Goal: Task Accomplishment & Management: Use online tool/utility

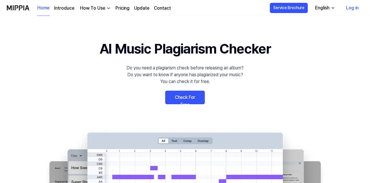
click at [329, 11] on button "English" at bounding box center [325, 7] width 28 height 11
click at [222, 88] on 배너 "AI Music Plagiarism Checker Do you need a plagiarism check before releasing an …" at bounding box center [185, 141] width 370 height 207
click at [191, 96] on link "Check For Free" at bounding box center [185, 98] width 40 height 14
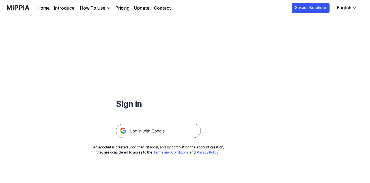
click at [152, 132] on img at bounding box center [158, 131] width 85 height 14
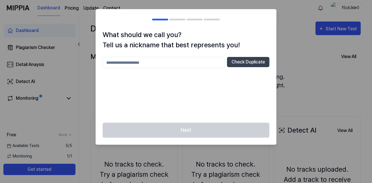
click at [136, 63] on input "text" at bounding box center [164, 62] width 122 height 11
type input "****"
click at [264, 58] on button "Check Duplicate" at bounding box center [248, 62] width 42 height 10
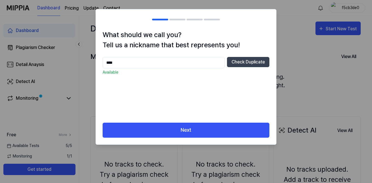
click at [172, 120] on div "What should we call you? Tell us a nickname that best represents you! **** Chec…" at bounding box center [186, 76] width 180 height 93
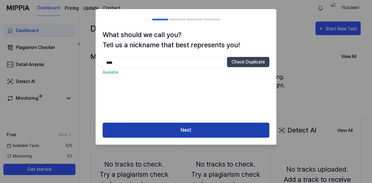
click at [172, 125] on button "Next" at bounding box center [186, 130] width 167 height 15
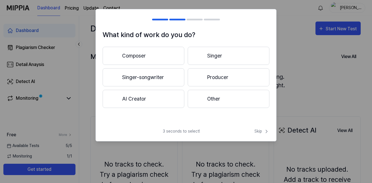
click at [145, 61] on button "Composer" at bounding box center [144, 56] width 82 height 18
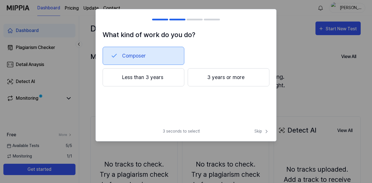
click at [173, 83] on button "Less than 3 years" at bounding box center [144, 77] width 82 height 18
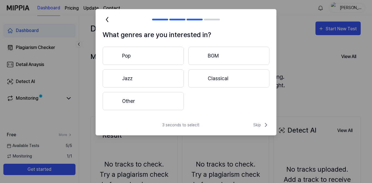
click at [162, 58] on button "Pop" at bounding box center [143, 56] width 81 height 18
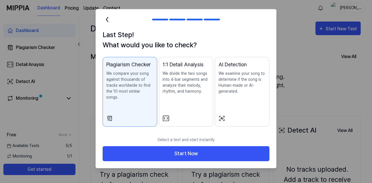
click at [132, 95] on div "Plagiarism Checker We compare your song against thousands of tracks worldwide t…" at bounding box center [129, 86] width 47 height 51
click at [203, 87] on p "We divide the two songs into 4-bar segments and analyze their melody, rhythm, a…" at bounding box center [186, 82] width 47 height 24
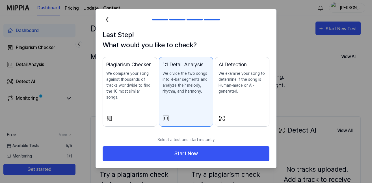
click at [237, 84] on p "We examine your song to determine if the song is Human-made or AI-generated." at bounding box center [242, 82] width 47 height 24
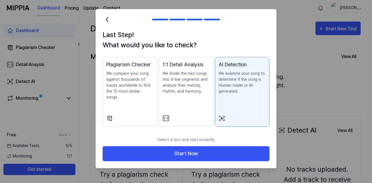
click at [140, 98] on div "Plagiarism Checker We compare your song against thousands of tracks worldwide t…" at bounding box center [129, 86] width 47 height 51
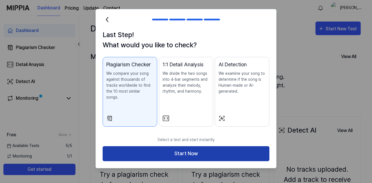
click at [176, 146] on button "Start Now" at bounding box center [186, 153] width 167 height 15
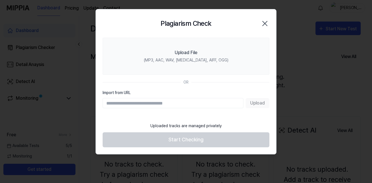
click at [152, 104] on input "Import from URL" at bounding box center [173, 103] width 141 height 10
click at [261, 23] on icon "button" at bounding box center [265, 23] width 9 height 9
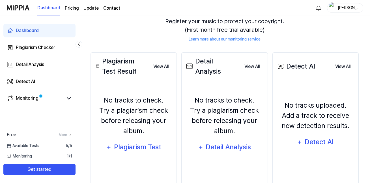
scroll to position [81, 0]
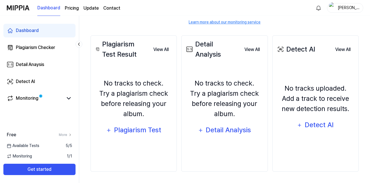
click at [129, 138] on div "No tracks to check. Try a plagiarism check before releasing your album. Plagiar…" at bounding box center [133, 107] width 79 height 82
click at [130, 132] on div "Plagiarism Test" at bounding box center [137, 129] width 48 height 11
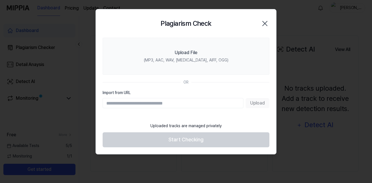
click at [269, 25] on div "Plagiarism Check Close" at bounding box center [186, 23] width 180 height 28
click at [267, 26] on icon "button" at bounding box center [265, 23] width 9 height 9
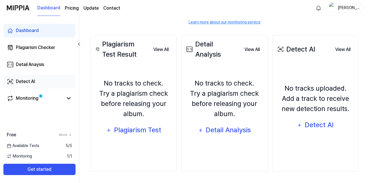
scroll to position [0, 0]
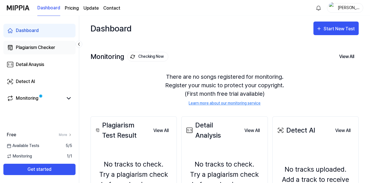
click at [56, 41] on link "Plagiarism Checker" at bounding box center [39, 48] width 72 height 14
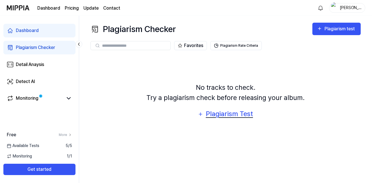
click at [216, 109] on div "Plagiarism Test" at bounding box center [229, 113] width 48 height 11
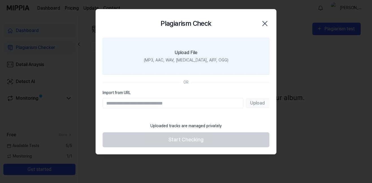
click at [166, 59] on div "(MP3, AAC, WAV, [MEDICAL_DATA], AIFF, OGG)" at bounding box center [186, 60] width 85 height 6
click at [0, 0] on input "Upload File (MP3, AAC, WAV, [MEDICAL_DATA], AIFF, OGG)" at bounding box center [0, 0] width 0 height 0
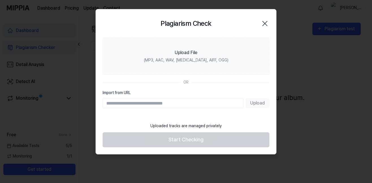
click at [307, 63] on div at bounding box center [186, 91] width 372 height 183
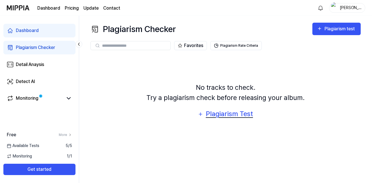
click at [220, 114] on div "Plagiarism Test" at bounding box center [229, 113] width 48 height 11
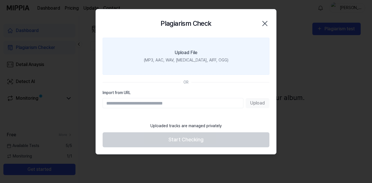
click at [183, 56] on label "Upload File (MP3, AAC, WAV, [MEDICAL_DATA], AIFF, OGG)" at bounding box center [186, 56] width 167 height 37
click at [0, 0] on input "Upload File (MP3, AAC, WAV, [MEDICAL_DATA], AIFF, OGG)" at bounding box center [0, 0] width 0 height 0
click at [183, 54] on div "Upload File" at bounding box center [186, 52] width 23 height 7
click at [0, 0] on input "Upload File (MP3, AAC, WAV, [MEDICAL_DATA], AIFF, OGG)" at bounding box center [0, 0] width 0 height 0
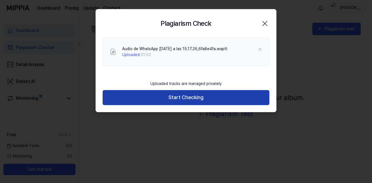
click at [206, 91] on button "Start Checking" at bounding box center [186, 97] width 167 height 15
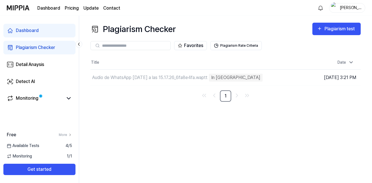
click at [201, 93] on icon "Go to first page" at bounding box center [204, 95] width 7 height 7
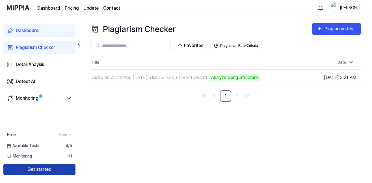
click at [38, 169] on button "Get started" at bounding box center [39, 169] width 72 height 11
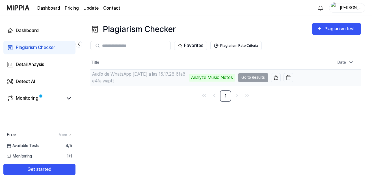
click at [252, 75] on td "Audio de WhatsApp [DATE] a las 15.17.26_6fa8e4fa.waptt Analyze Music Notes Go t…" at bounding box center [192, 78] width 203 height 16
click at [252, 76] on td "Audio de WhatsApp [DATE] a las 15.17.26_6fa8e4fa.waptt Analyze Music Notes Go t…" at bounding box center [192, 78] width 203 height 16
click at [257, 79] on td "Audio de WhatsApp [DATE] a las 15.17.26_6fa8e4fa.waptt Analyze Music Notes Go t…" at bounding box center [192, 78] width 203 height 16
drag, startPoint x: 257, startPoint y: 79, endPoint x: 244, endPoint y: 80, distance: 12.5
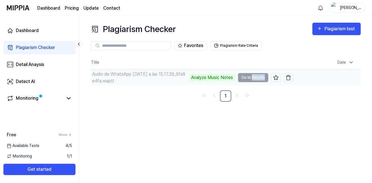
click at [254, 79] on td "Audio de WhatsApp [DATE] a las 15.17.26_6fa8e4fa.waptt Analyze Music Notes Go t…" at bounding box center [192, 78] width 203 height 16
click at [244, 80] on td "Audio de WhatsApp [DATE] a las 15.17.26_6fa8e4fa.waptt Analyze Music Notes Go t…" at bounding box center [192, 78] width 203 height 16
click at [246, 78] on td "Audio de WhatsApp [DATE] a las 15.17.26_6fa8e4fa.waptt Analyze Music Notes Go t…" at bounding box center [192, 78] width 203 height 16
click at [141, 73] on div "Audio de WhatsApp [DATE] a las 15.17.26_6fa8e4fa.waptt" at bounding box center [139, 78] width 95 height 14
click at [218, 75] on div "Analyze Music Notes" at bounding box center [212, 78] width 46 height 8
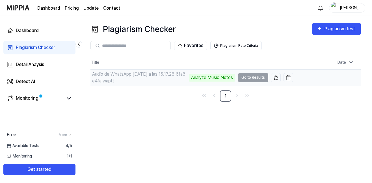
click at [259, 74] on td "Audio de WhatsApp [DATE] a las 15.17.26_6fa8e4fa.waptt Analyze Music Notes Go t…" at bounding box center [192, 78] width 203 height 16
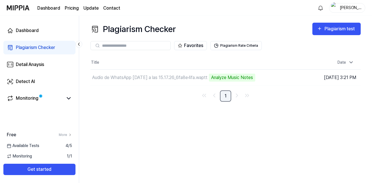
click at [228, 97] on link "1" at bounding box center [225, 95] width 11 height 11
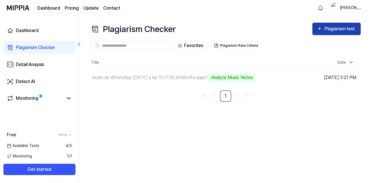
click at [332, 29] on div "Plagiarism test" at bounding box center [341, 28] width 32 height 7
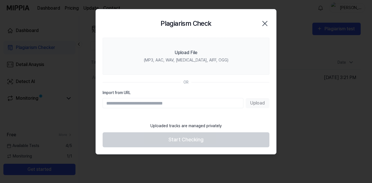
click at [267, 26] on icon "button" at bounding box center [265, 23] width 9 height 9
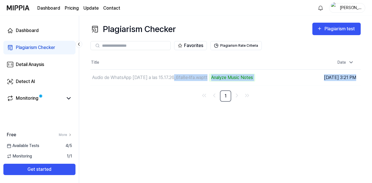
drag, startPoint x: 178, startPoint y: 71, endPoint x: 195, endPoint y: 105, distance: 38.5
click at [199, 109] on div "Plagiarism Checker Plagiarism test Plagiarism Checker Detail Analysis Detect AI…" at bounding box center [225, 99] width 293 height 167
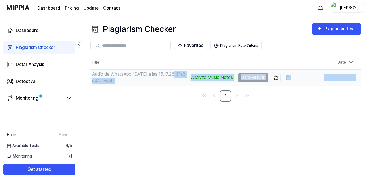
click at [152, 85] on div "Audio de WhatsApp [DATE] a las 15.17.26_6fa8e4fa.waptt Analyze Music Notes" at bounding box center [163, 78] width 145 height 16
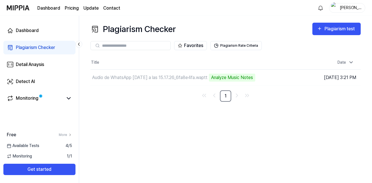
click at [120, 103] on div "Plagiarism Checker Plagiarism test Plagiarism Checker Detail Analysis Detect AI…" at bounding box center [225, 99] width 293 height 167
click at [228, 95] on link "1" at bounding box center [225, 95] width 11 height 11
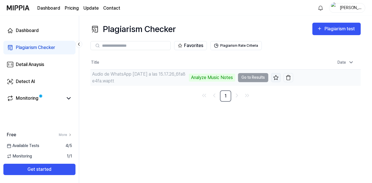
click at [276, 79] on icon at bounding box center [276, 77] width 5 height 5
click at [278, 77] on icon at bounding box center [276, 77] width 5 height 5
click at [244, 74] on td "Audio de WhatsApp [DATE] a las 15.17.26_6fa8e4fa.waptt Analyze Music Notes Go t…" at bounding box center [192, 78] width 203 height 16
click at [246, 74] on td "Audio de WhatsApp [DATE] a las 15.17.26_6fa8e4fa.waptt Analyze Music Notes Go t…" at bounding box center [192, 78] width 203 height 16
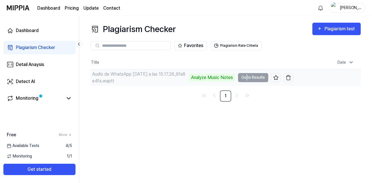
click at [246, 74] on td "Audio de WhatsApp [DATE] a las 15.17.26_6fa8e4fa.waptt Analyze Music Notes Go t…" at bounding box center [192, 78] width 203 height 16
drag, startPoint x: 247, startPoint y: 77, endPoint x: 240, endPoint y: 75, distance: 7.3
click at [240, 75] on td "Audio de WhatsApp [DATE] a las 15.17.26_6fa8e4fa.waptt Analyze Music Notes Go t…" at bounding box center [192, 78] width 203 height 16
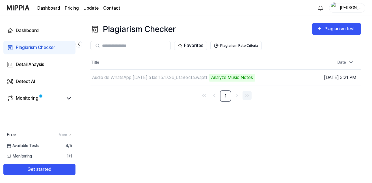
click at [248, 92] on link "Go to last page" at bounding box center [247, 95] width 9 height 9
click at [248, 92] on icon "Go to last page" at bounding box center [247, 95] width 7 height 7
drag, startPoint x: 253, startPoint y: 89, endPoint x: 258, endPoint y: 86, distance: 5.9
click at [258, 86] on div "Title Date Audio de WhatsApp [DATE] a las 15.17.26_6fa8e4fa.waptt Analyze Music…" at bounding box center [226, 79] width 270 height 46
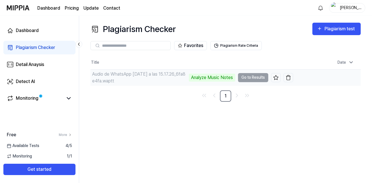
click at [265, 81] on td "Audio de WhatsApp [DATE] a las 15.17.26_6fa8e4fa.waptt Analyze Music Notes Go t…" at bounding box center [192, 78] width 203 height 16
drag, startPoint x: 186, startPoint y: 74, endPoint x: 171, endPoint y: 76, distance: 14.9
click at [185, 74] on div "Audio de WhatsApp [DATE] a las 15.17.26_6fa8e4fa.waptt" at bounding box center [139, 78] width 95 height 14
drag, startPoint x: 164, startPoint y: 78, endPoint x: 124, endPoint y: 74, distance: 39.4
click at [154, 77] on div "Audio de WhatsApp [DATE] a las 15.17.26_6fa8e4fa.waptt" at bounding box center [139, 78] width 95 height 14
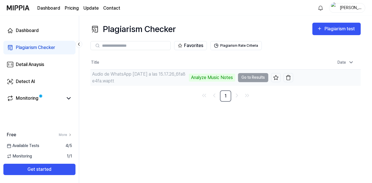
drag, startPoint x: 124, startPoint y: 74, endPoint x: 189, endPoint y: 82, distance: 64.7
click at [189, 82] on div "Audio de WhatsApp [DATE] a las 15.17.26_6fa8e4fa.waptt Analyze Music Notes" at bounding box center [163, 78] width 145 height 14
drag, startPoint x: 208, startPoint y: 86, endPoint x: 217, endPoint y: 80, distance: 11.0
click at [213, 84] on div "Title Date Audio de WhatsApp [DATE] a las 15.17.26_6fa8e4fa.waptt Analyze Music…" at bounding box center [226, 79] width 270 height 46
click at [218, 79] on div "Analyze Music Notes" at bounding box center [212, 78] width 46 height 8
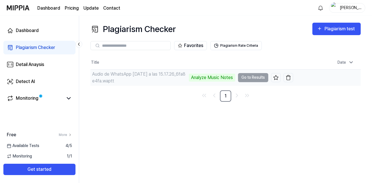
click at [218, 78] on div "Analyze Music Notes" at bounding box center [212, 78] width 46 height 8
drag, startPoint x: 218, startPoint y: 78, endPoint x: 217, endPoint y: 74, distance: 4.5
click at [218, 77] on div "Analyze Music Notes" at bounding box center [212, 78] width 46 height 8
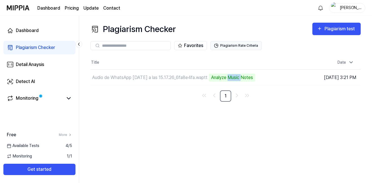
click at [227, 47] on button "Plagiarism Rate Criteria" at bounding box center [235, 45] width 51 height 9
click at [236, 44] on button "Plagiarism Rate Criteria" at bounding box center [235, 45] width 51 height 9
click at [173, 104] on div "Plagiarism Checker Plagiarism test Plagiarism Checker Detail Analysis Detect AI…" at bounding box center [225, 99] width 293 height 167
click at [35, 94] on div "Monitoring" at bounding box center [39, 99] width 72 height 14
click at [35, 99] on div "Monitoring" at bounding box center [27, 98] width 23 height 7
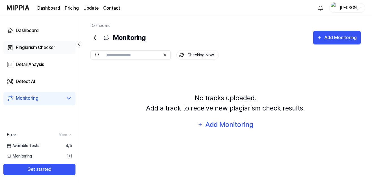
click at [36, 48] on div "Plagiarism Checker" at bounding box center [35, 47] width 39 height 7
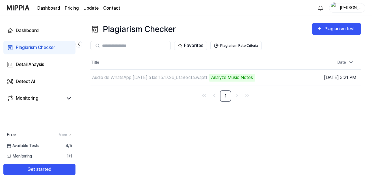
click at [162, 125] on div "Plagiarism Checker Plagiarism test Plagiarism Checker Detail Analysis Detect AI…" at bounding box center [225, 99] width 293 height 167
click at [343, 61] on div "Date" at bounding box center [346, 62] width 21 height 9
click at [224, 100] on div "Plagiarism Checker Plagiarism test Plagiarism Checker Detail Analysis Detect AI…" at bounding box center [225, 99] width 293 height 167
click at [226, 99] on link "1" at bounding box center [225, 95] width 11 height 11
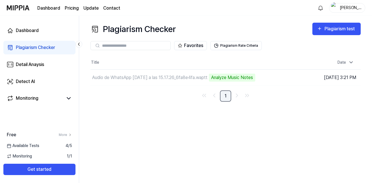
click at [226, 99] on link "1" at bounding box center [225, 95] width 11 height 11
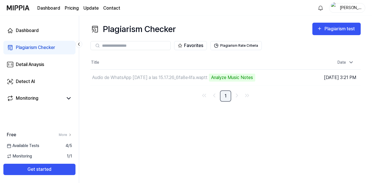
click at [226, 99] on link "1" at bounding box center [225, 95] width 11 height 11
click at [226, 100] on link "1" at bounding box center [225, 95] width 11 height 11
click at [129, 45] on input "text" at bounding box center [134, 45] width 65 height 5
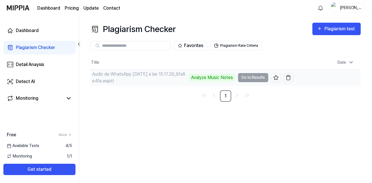
click at [122, 76] on div "Audio de WhatsApp [DATE] a las 15.17.26_6fa8e4fa.waptt" at bounding box center [139, 78] width 95 height 14
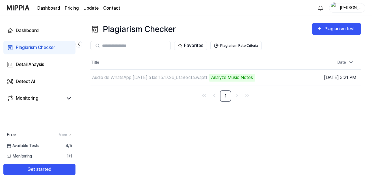
drag, startPoint x: 137, startPoint y: 34, endPoint x: 208, endPoint y: 15, distance: 73.6
click at [141, 32] on div "Plagiarism Checker" at bounding box center [133, 29] width 85 height 13
drag, startPoint x: 244, startPoint y: 31, endPoint x: 310, endPoint y: 21, distance: 66.2
click at [247, 31] on div "Plagiarism Checker Plagiarism test" at bounding box center [226, 29] width 270 height 13
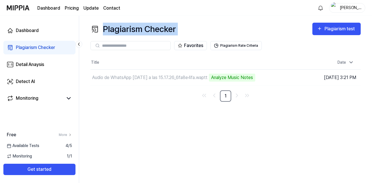
click at [319, 21] on div "Plagiarism Checker Plagiarism test Plagiarism Checker Detail Analysis Detect AI…" at bounding box center [225, 99] width 293 height 167
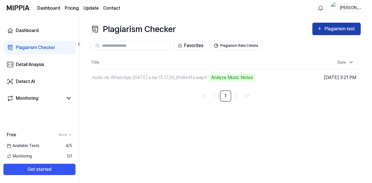
click at [324, 26] on div "Plagiarism test" at bounding box center [336, 28] width 39 height 7
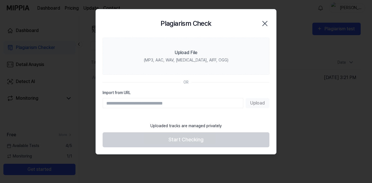
click at [132, 100] on input "Import from URL" at bounding box center [173, 103] width 141 height 10
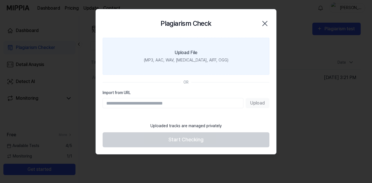
drag, startPoint x: 264, startPoint y: 94, endPoint x: 268, endPoint y: 50, distance: 44.9
click at [264, 94] on label "Import from URL" at bounding box center [186, 93] width 167 height 6
click at [244, 98] on input "Import from URL" at bounding box center [173, 103] width 141 height 10
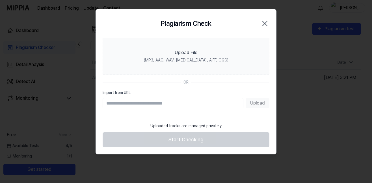
click at [263, 28] on icon "button" at bounding box center [265, 23] width 9 height 9
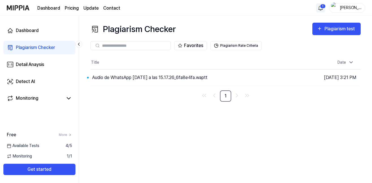
click at [318, 8] on html "Dashboard Pricing Update Contact 1 Jona Dashboard Plagiarism Checker Detail Ana…" at bounding box center [186, 91] width 372 height 183
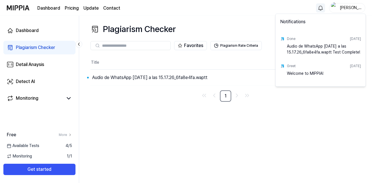
click at [305, 56] on div "Done [DATE] Audio de WhatsApp [DATE] a las 15.17.26_6fa8e4fa.waptt Test Complet…" at bounding box center [321, 44] width 88 height 27
click at [306, 48] on div "Audio de WhatsApp [DATE] a las 15.17.26_6fa8e4fa.waptt Test Complete!" at bounding box center [324, 48] width 74 height 11
click at [304, 49] on div "Audio de WhatsApp [DATE] a las 15.17.26_6fa8e4fa.waptt Test Complete!" at bounding box center [324, 48] width 74 height 11
drag, startPoint x: 341, startPoint y: 51, endPoint x: 212, endPoint y: 73, distance: 130.9
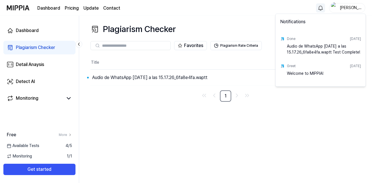
click at [334, 51] on div "Audio de WhatsApp [DATE] a las 15.17.26_6fa8e4fa.waptt Test Complete!" at bounding box center [324, 48] width 74 height 11
click at [210, 62] on html "Dashboard Pricing Update Contact Jona Dashboard Plagiarism Checker Detail Anays…" at bounding box center [186, 91] width 372 height 183
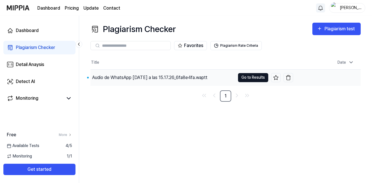
click at [252, 78] on button "Go to Results" at bounding box center [253, 77] width 30 height 9
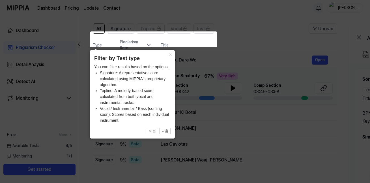
scroll to position [27, 0]
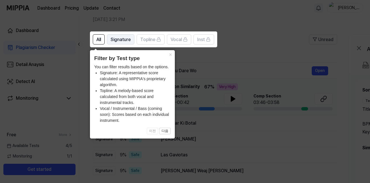
click at [125, 42] on span "Signature" at bounding box center [121, 39] width 20 height 7
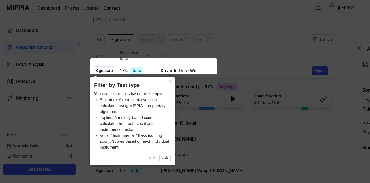
scroll to position [0, 0]
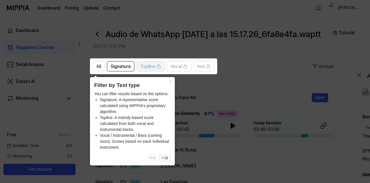
click at [140, 39] on icon at bounding box center [186, 91] width 372 height 183
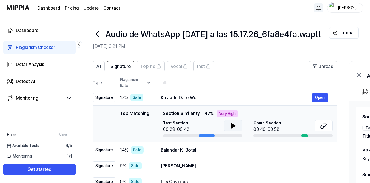
click at [235, 125] on icon at bounding box center [233, 125] width 4 height 5
click at [234, 125] on icon at bounding box center [234, 125] width 1 height 5
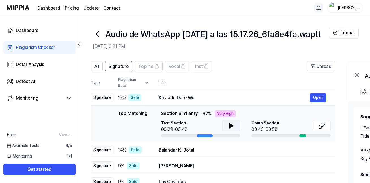
click at [303, 135] on div at bounding box center [302, 135] width 7 height 3
click at [286, 126] on div "Comp Section 03:46-03:58" at bounding box center [290, 126] width 79 height 13
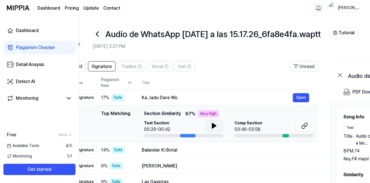
drag, startPoint x: 302, startPoint y: 123, endPoint x: 280, endPoint y: 125, distance: 22.7
click at [280, 125] on div "Comp Section 03:46-03:58" at bounding box center [274, 126] width 79 height 13
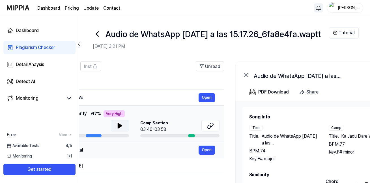
scroll to position [0, 165]
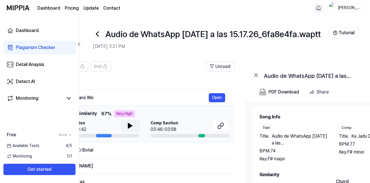
drag, startPoint x: 308, startPoint y: 122, endPoint x: 231, endPoint y: 127, distance: 76.9
click at [231, 127] on td "Top Matching Top Matching Section Similarity 67 % Very High Test Section 00:29-…" at bounding box center [112, 124] width 244 height 36
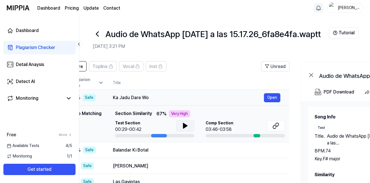
scroll to position [0, 20]
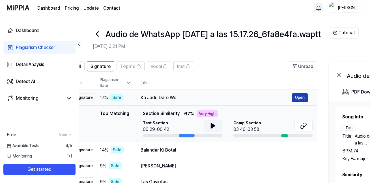
drag, startPoint x: 231, startPoint y: 127, endPoint x: 299, endPoint y: 100, distance: 73.1
click at [314, 104] on tbody "Signature 17 % Safe Ka Jadu Dare Wo Open Top Matching Top Matching Section Simi…" at bounding box center [195, 148] width 244 height 116
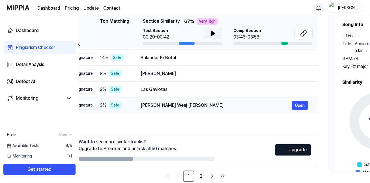
scroll to position [102, 0]
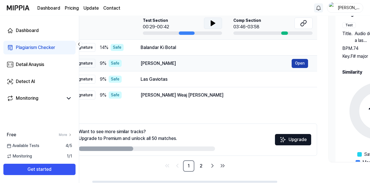
click at [303, 62] on button "Open" at bounding box center [300, 63] width 16 height 9
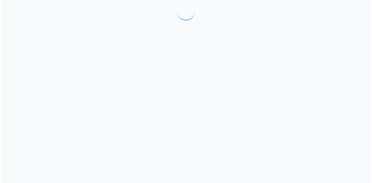
scroll to position [0, 0]
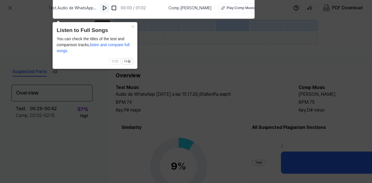
click at [108, 9] on img at bounding box center [105, 8] width 6 height 6
click at [108, 8] on img at bounding box center [105, 8] width 6 height 6
click at [131, 26] on button "×" at bounding box center [132, 26] width 9 height 8
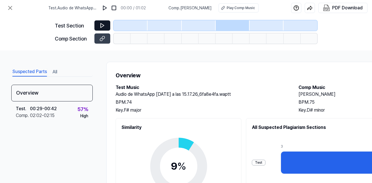
click at [98, 23] on button at bounding box center [102, 25] width 16 height 10
click at [105, 26] on icon at bounding box center [103, 26] width 6 height 6
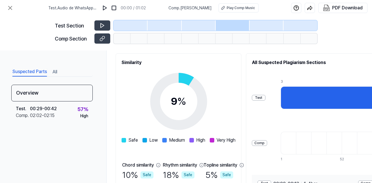
scroll to position [76, 0]
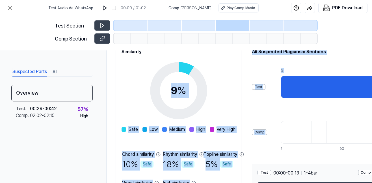
drag, startPoint x: 311, startPoint y: 76, endPoint x: 230, endPoint y: 86, distance: 82.2
click at [230, 86] on div "Similarity 9 % Safe Low Medium High Very High Chord similarity 10 % Safe Rhythm…" at bounding box center [293, 123] width 355 height 162
click at [280, 74] on div "Test Comp 3 16 1 14 26 39 52 65 78 90 103 116 129 142 154" at bounding box center [358, 109] width 212 height 91
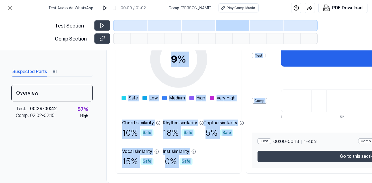
scroll to position [121, 0]
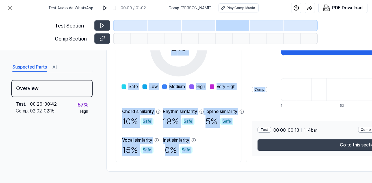
click at [259, 87] on div "Comp" at bounding box center [259, 90] width 15 height 6
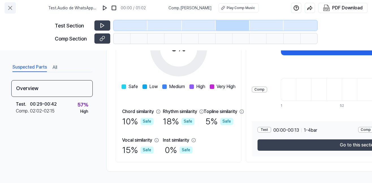
click at [11, 8] on icon at bounding box center [10, 8] width 7 height 7
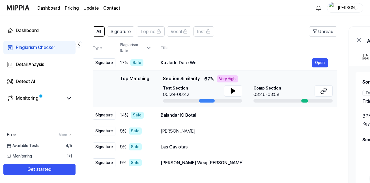
scroll to position [27, 0]
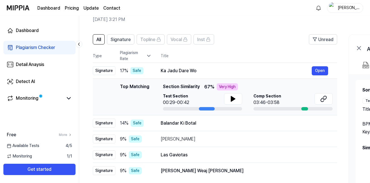
drag, startPoint x: 279, startPoint y: 89, endPoint x: 276, endPoint y: 91, distance: 4.1
click at [279, 90] on div "Top Matching Section Similarity 67 % Very High" at bounding box center [248, 86] width 170 height 7
click at [261, 97] on span "Comp Section" at bounding box center [267, 96] width 28 height 6
drag, startPoint x: 135, startPoint y: 96, endPoint x: 142, endPoint y: 86, distance: 12.2
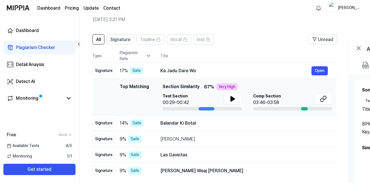
click at [136, 94] on div "Top Matching" at bounding box center [134, 96] width 29 height 27
drag, startPoint x: 142, startPoint y: 85, endPoint x: 186, endPoint y: 70, distance: 46.3
click at [143, 85] on div "Top Matching" at bounding box center [134, 96] width 29 height 27
drag, startPoint x: 174, startPoint y: 71, endPoint x: 240, endPoint y: 62, distance: 66.9
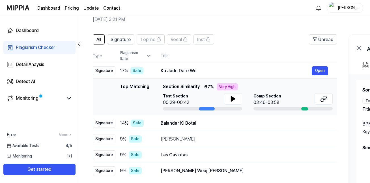
click at [240, 62] on table "Type Plagiarism Rate Title High Rate Unread Signature 17 % Safe Ka Jadu Dare Wo…" at bounding box center [215, 114] width 244 height 130
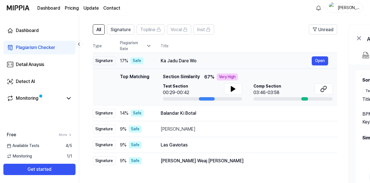
scroll to position [27, 0]
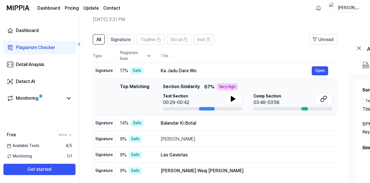
click at [186, 84] on span "Section Similarity" at bounding box center [181, 86] width 37 height 7
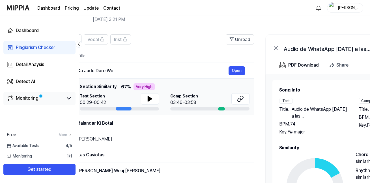
scroll to position [0, 123]
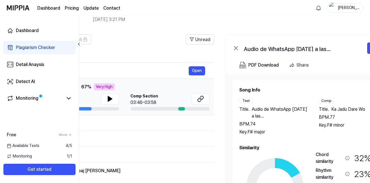
drag, startPoint x: 206, startPoint y: 83, endPoint x: 31, endPoint y: 112, distance: 176.9
click at [31, 112] on div "Dashboard Plagiarism Checker Detail Anaysis Detect AI Monitoring Free More Avai…" at bounding box center [185, 72] width 370 height 167
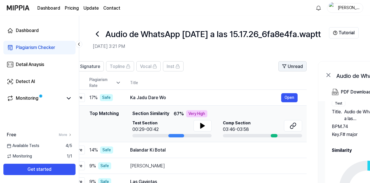
scroll to position [0, 0]
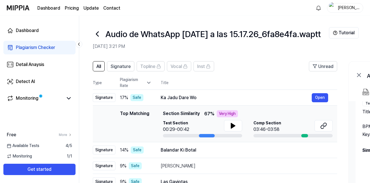
drag, startPoint x: 194, startPoint y: 80, endPoint x: 322, endPoint y: 59, distance: 130.4
click at [329, 61] on div "All Signature Topline Vocal Inst Unread All Signature Topline Vocal Inst Type P…" at bounding box center [307, 170] width 456 height 230
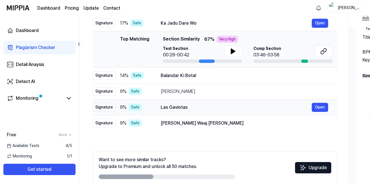
scroll to position [102, 0]
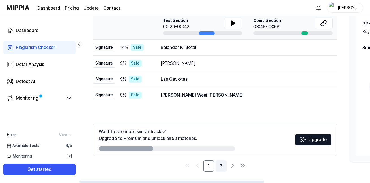
click at [222, 169] on link "2" at bounding box center [221, 165] width 11 height 11
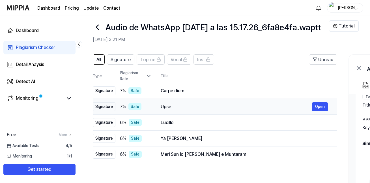
scroll to position [0, 0]
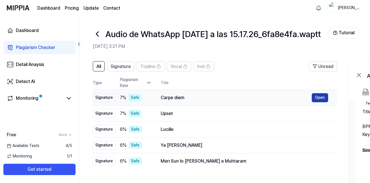
click at [320, 95] on button "Open" at bounding box center [320, 97] width 16 height 9
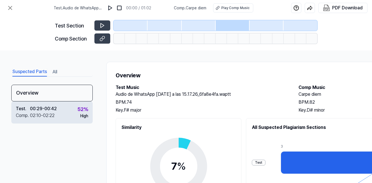
click at [48, 104] on div "Test . 00:29 - 00:42 Comp . 02:10 - 02:22 52 % High" at bounding box center [51, 112] width 81 height 22
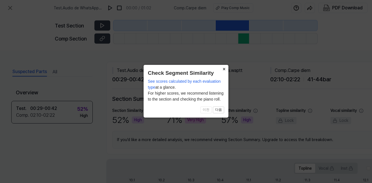
click at [223, 68] on button "×" at bounding box center [224, 69] width 9 height 8
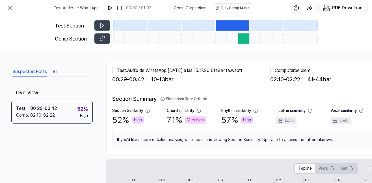
click at [152, 31] on div "Test Section Comp Section" at bounding box center [186, 33] width 263 height 35
click at [104, 36] on icon at bounding box center [103, 37] width 3 height 3
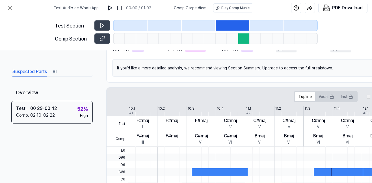
scroll to position [151, 0]
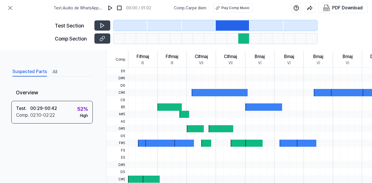
click at [155, 107] on div at bounding box center [361, 106] width 467 height 7
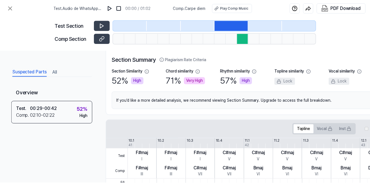
scroll to position [0, 0]
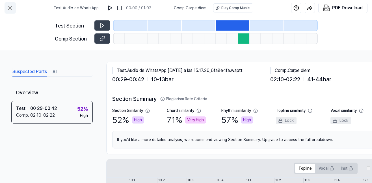
click at [8, 7] on icon at bounding box center [10, 8] width 7 height 7
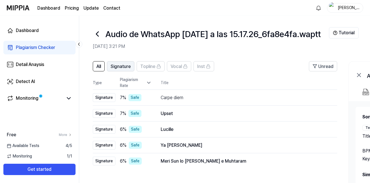
click at [124, 63] on span "Signature" at bounding box center [121, 66] width 20 height 7
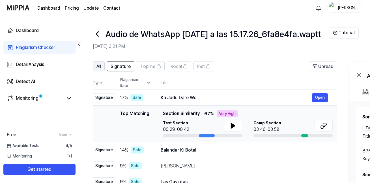
click at [97, 65] on span "All" at bounding box center [98, 66] width 5 height 7
click at [124, 62] on button "Signature" at bounding box center [120, 66] width 27 height 10
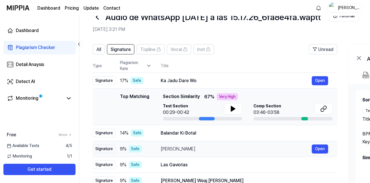
scroll to position [76, 0]
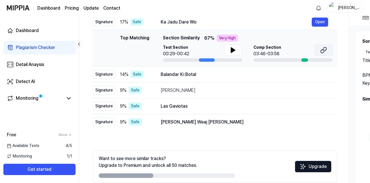
click at [322, 50] on icon at bounding box center [322, 51] width 3 height 4
